Goal: Information Seeking & Learning: Learn about a topic

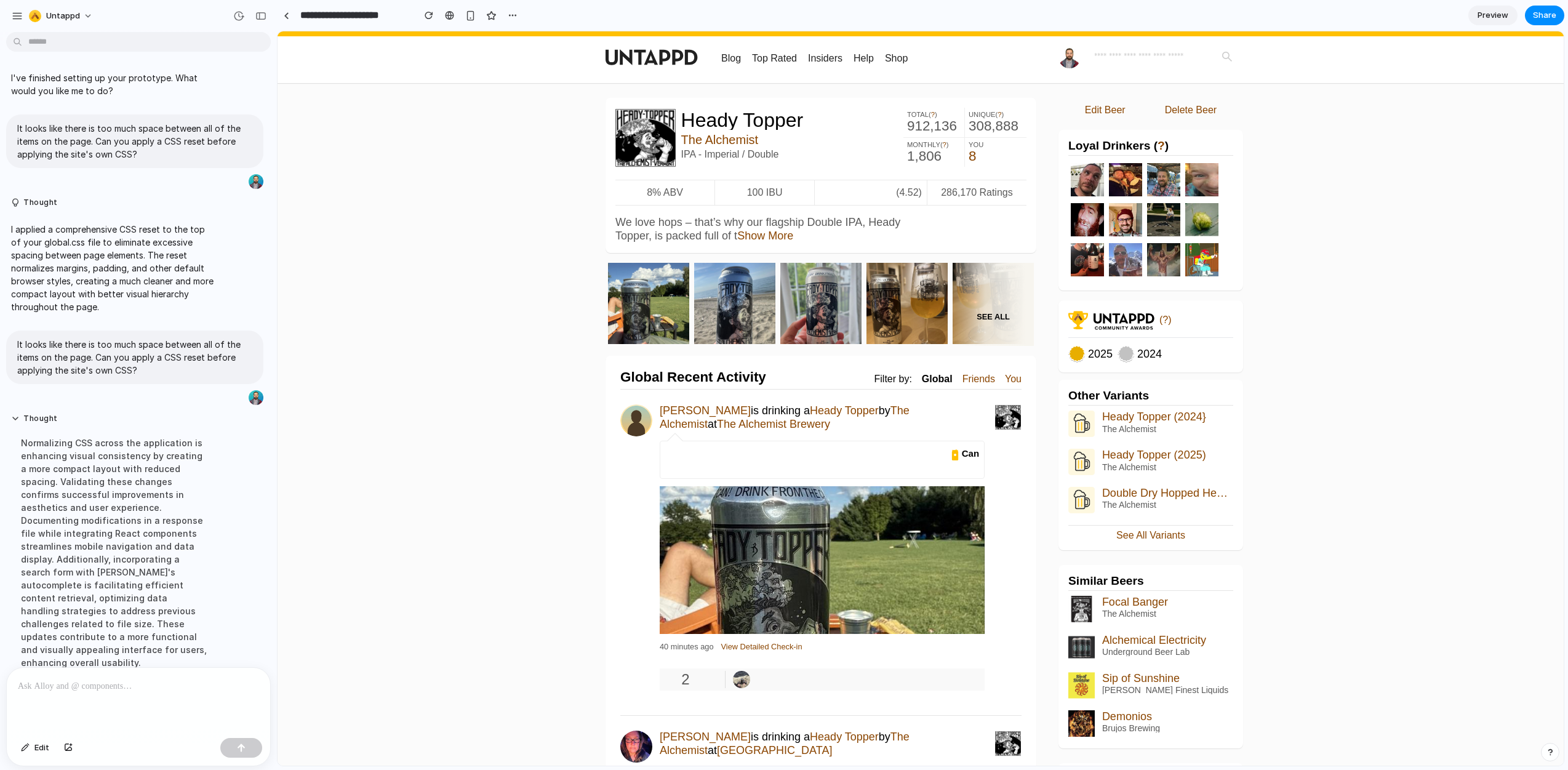
scroll to position [132, 0]
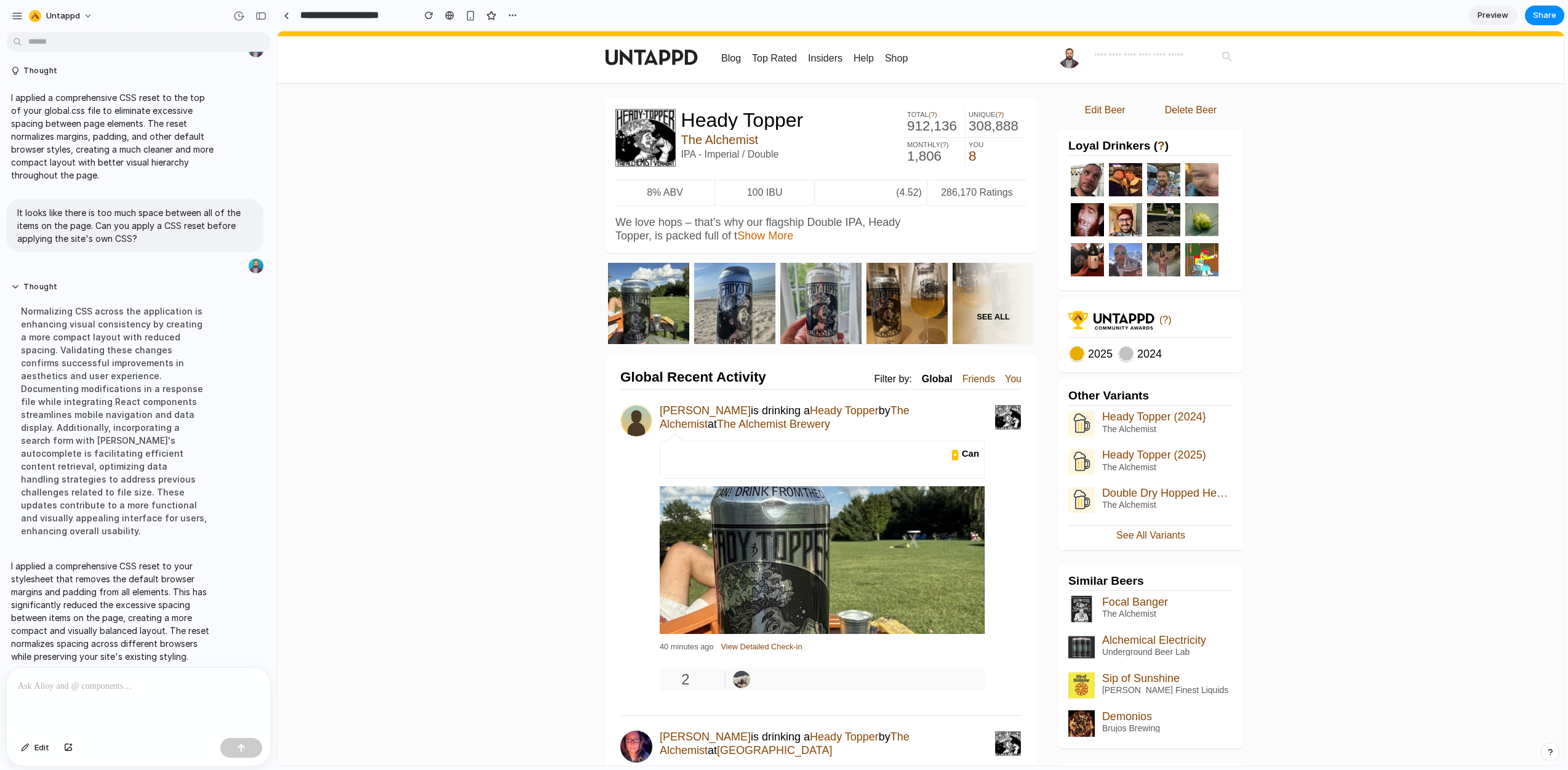
click at [762, 231] on link "Show More" at bounding box center [766, 235] width 56 height 12
click at [763, 232] on link "Show More" at bounding box center [766, 235] width 56 height 12
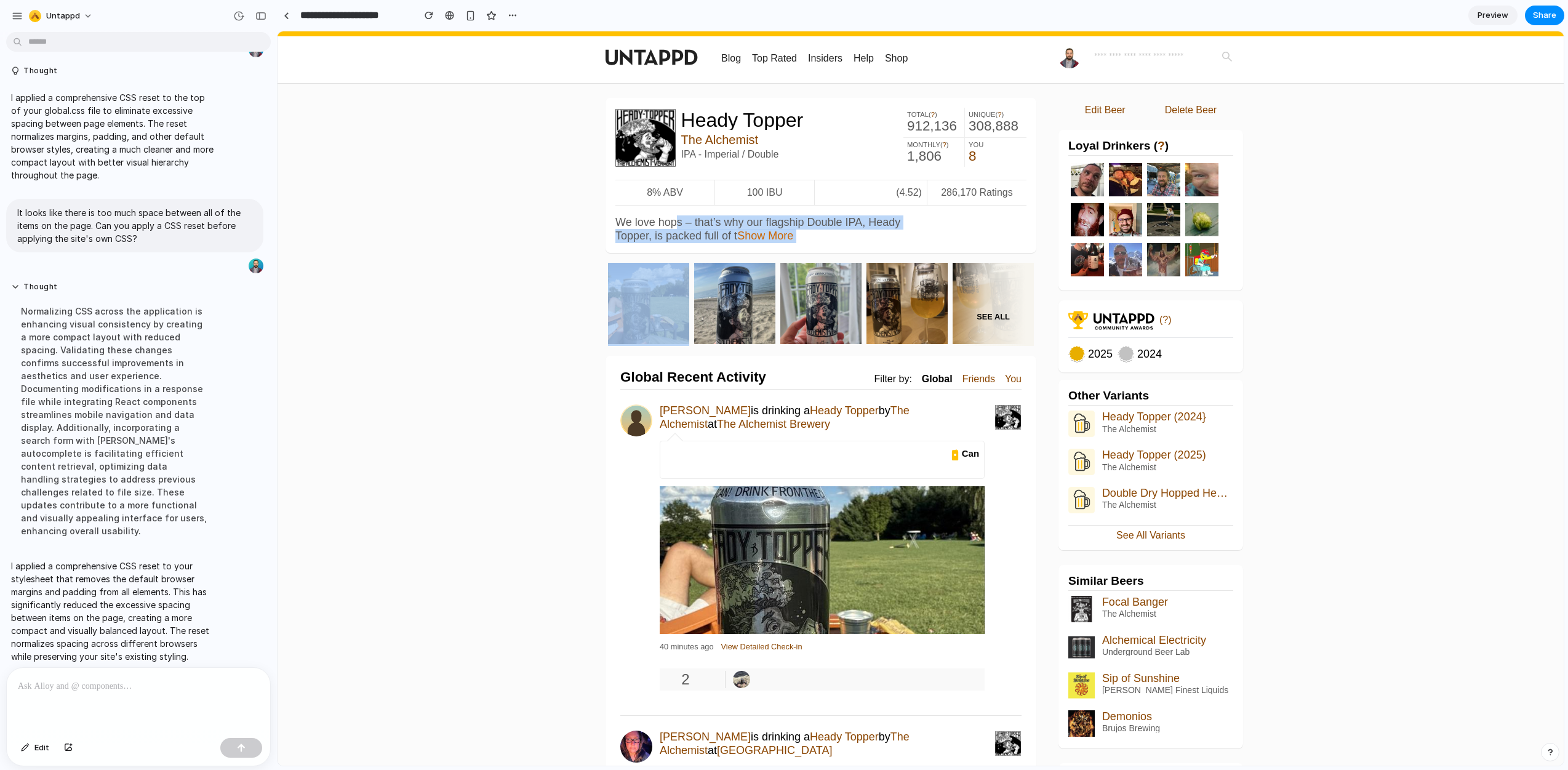
click at [763, 232] on link "Show More" at bounding box center [766, 235] width 56 height 12
click at [760, 234] on link "Show More" at bounding box center [766, 235] width 56 height 12
click at [758, 234] on link "Show More" at bounding box center [766, 235] width 56 height 12
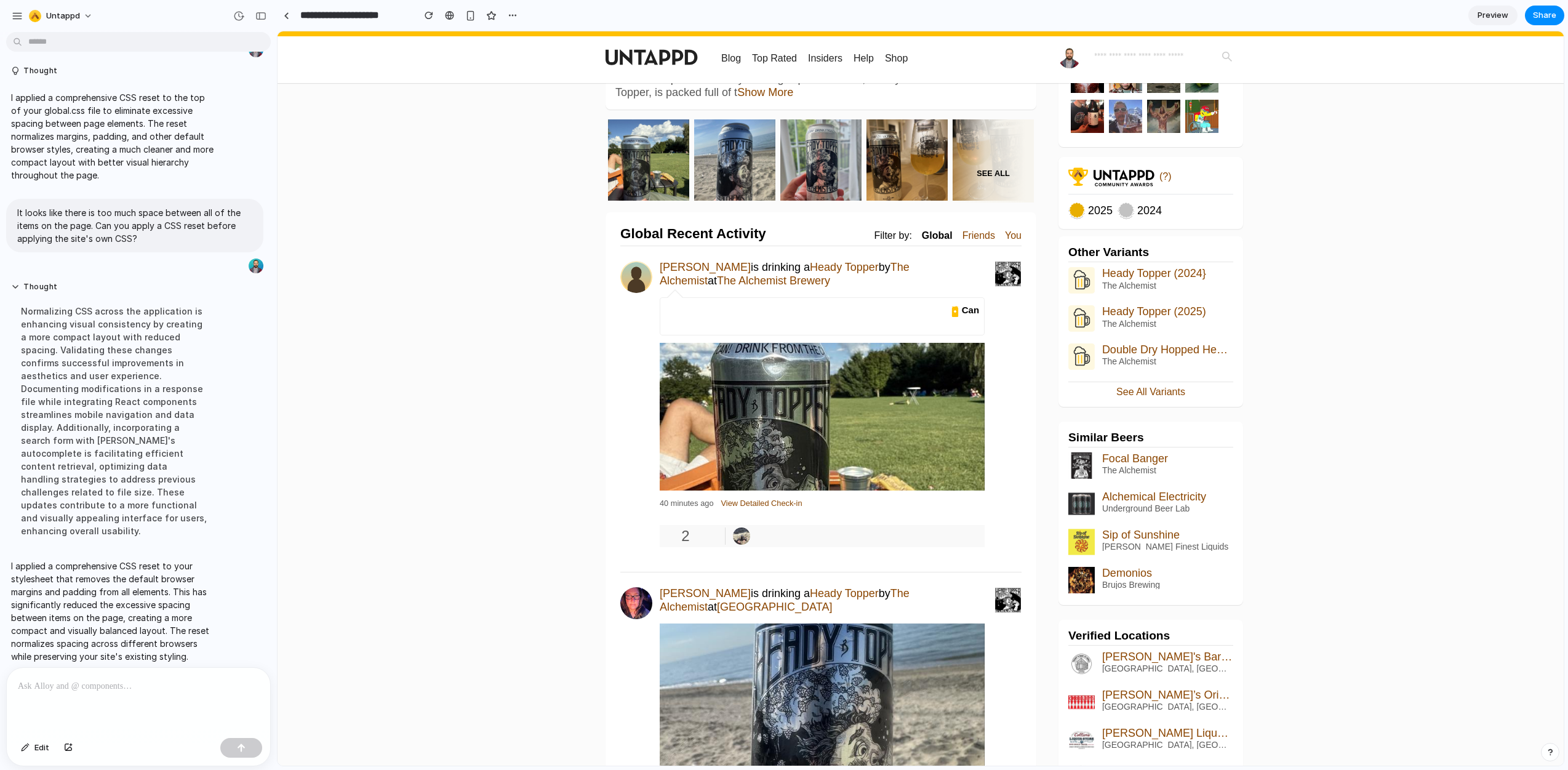
click at [682, 542] on span "2" at bounding box center [692, 536] width 22 height 17
click at [664, 537] on span "2" at bounding box center [692, 536] width 65 height 16
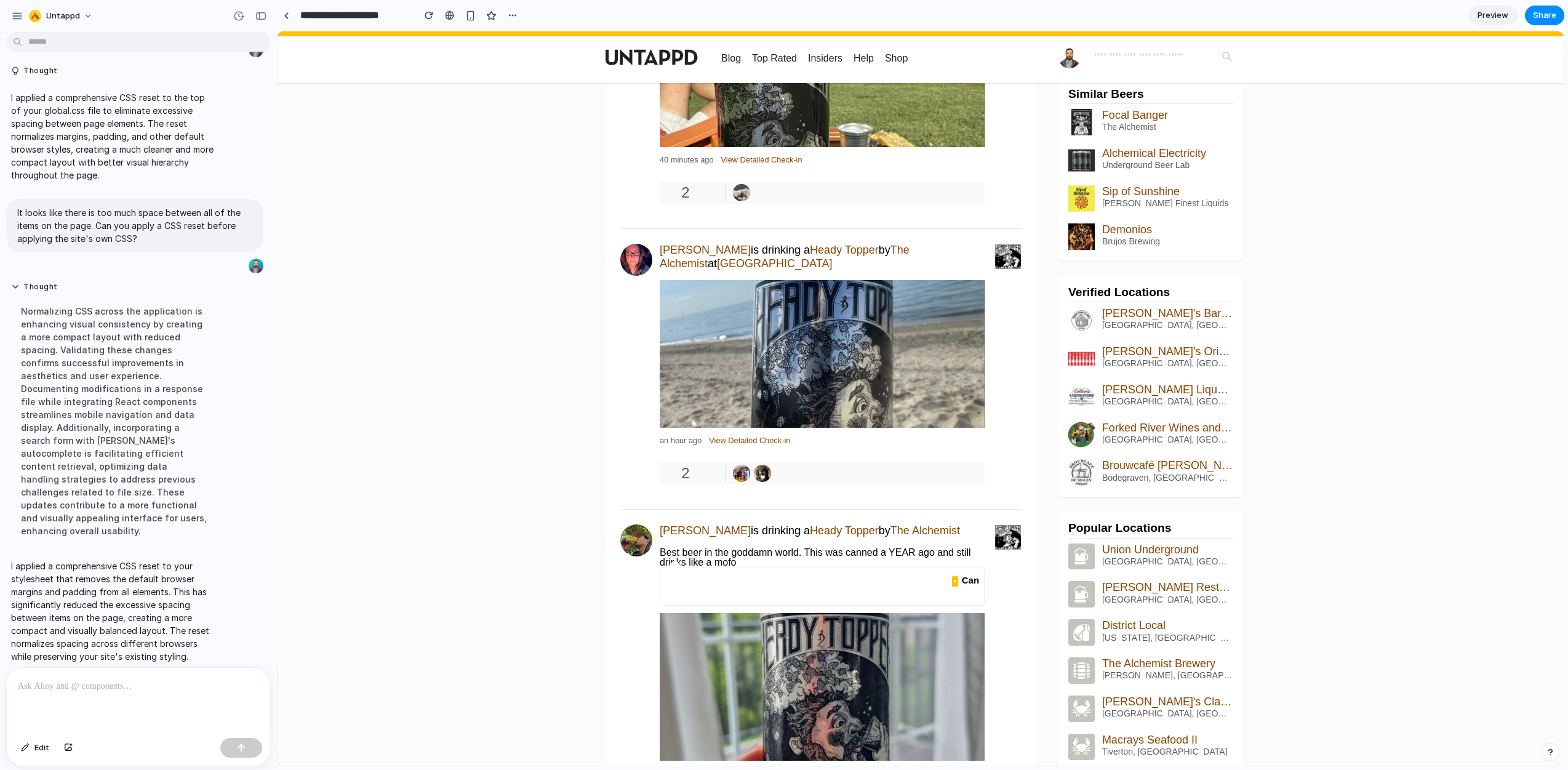
scroll to position [0, 0]
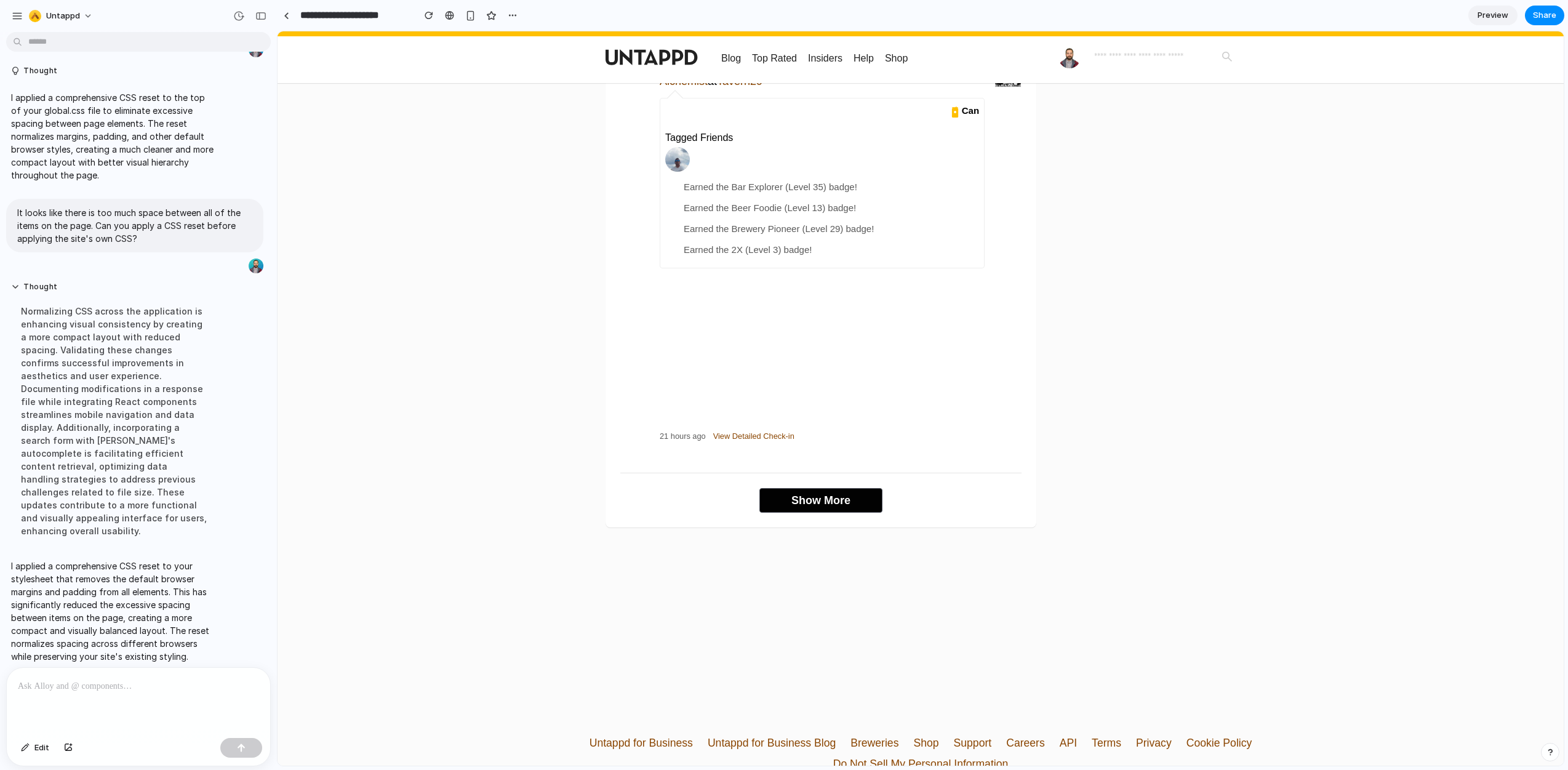
scroll to position [5777, 0]
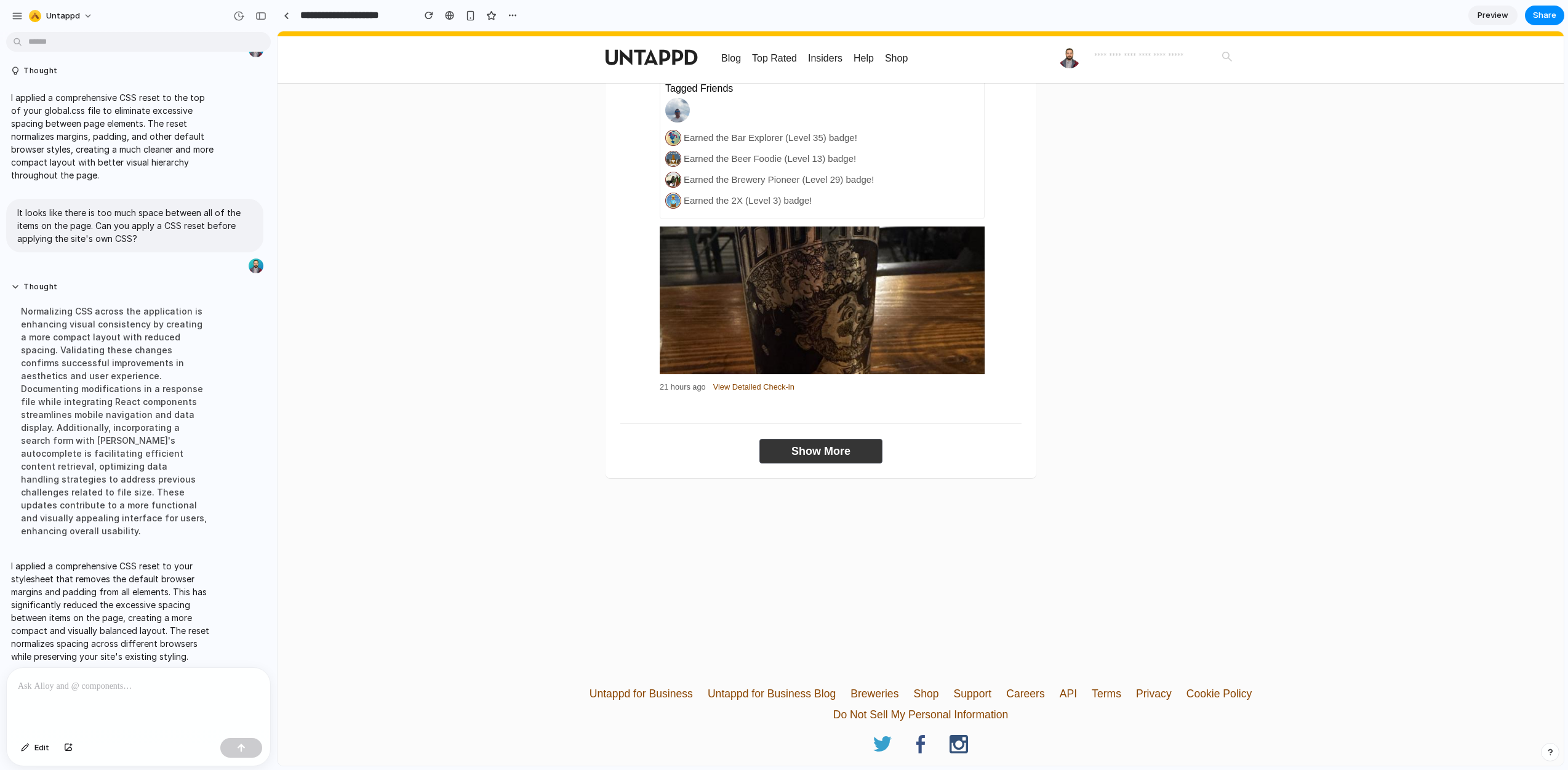
click at [848, 439] on link "Show More" at bounding box center [821, 451] width 123 height 25
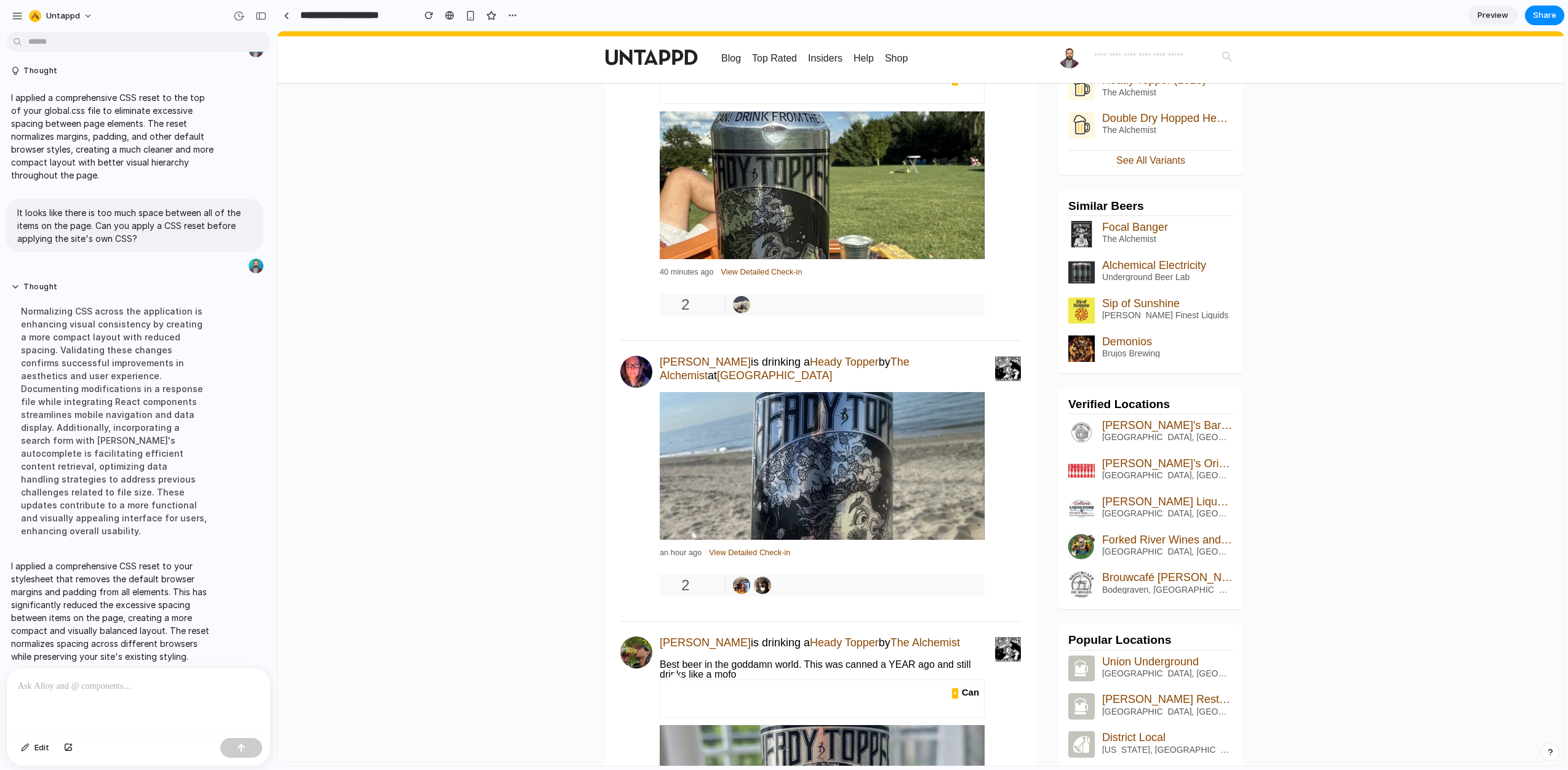
scroll to position [0, 0]
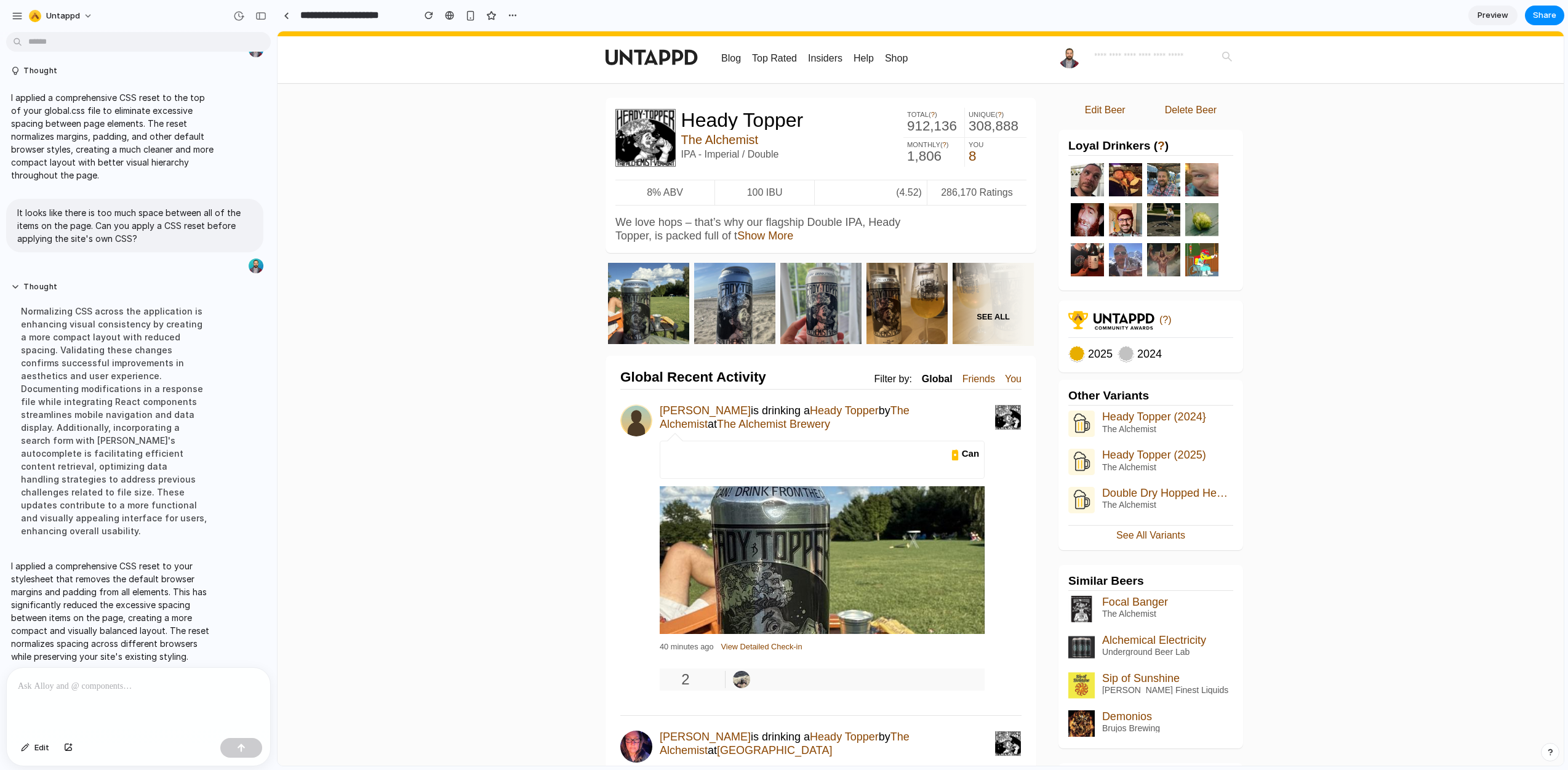
drag, startPoint x: 517, startPoint y: 176, endPoint x: 527, endPoint y: 168, distance: 12.8
click at [649, 139] on img at bounding box center [645, 137] width 60 height 60
click at [723, 135] on link "The Alchemist" at bounding box center [720, 140] width 78 height 14
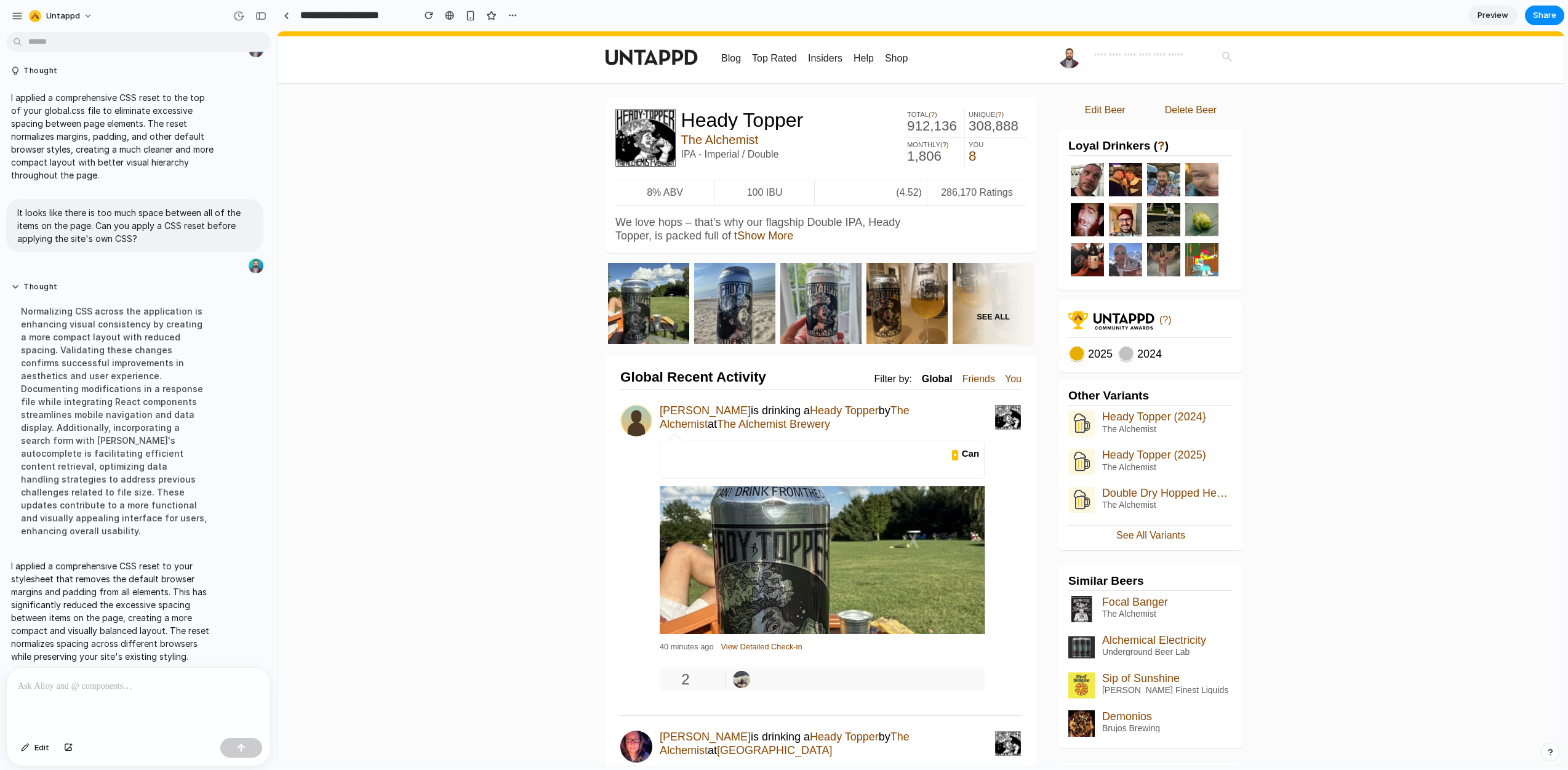
drag, startPoint x: 722, startPoint y: 139, endPoint x: 727, endPoint y: 112, distance: 27.5
click at [722, 139] on link "The Alchemist" at bounding box center [720, 140] width 78 height 14
click at [727, 59] on link "Blog" at bounding box center [731, 58] width 20 height 10
click at [764, 59] on link "Top Rated" at bounding box center [774, 58] width 45 height 10
click at [811, 63] on link "Insiders" at bounding box center [825, 58] width 34 height 10
